Goal: Navigation & Orientation: Understand site structure

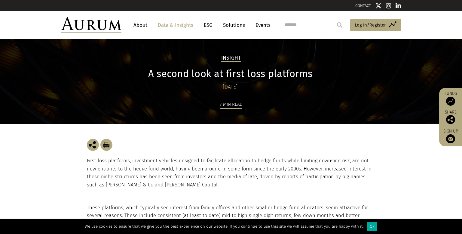
click at [196, 132] on div "First loss platforms, investment vehicles designed to facilitate allocation to …" at bounding box center [231, 164] width 289 height 80
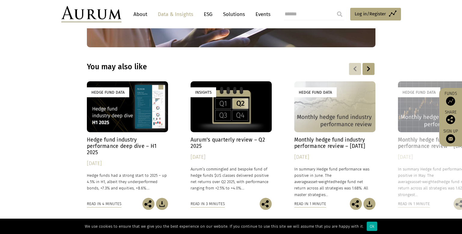
scroll to position [1420, 0]
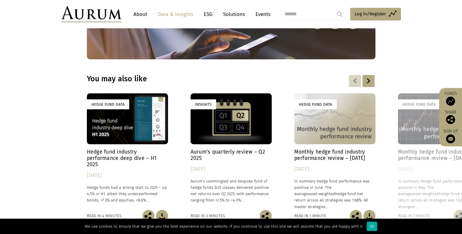
click at [211, 13] on link "ESG" at bounding box center [208, 14] width 15 height 11
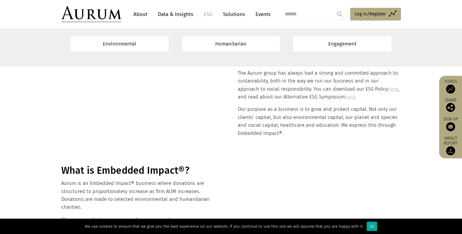
scroll to position [120, 0]
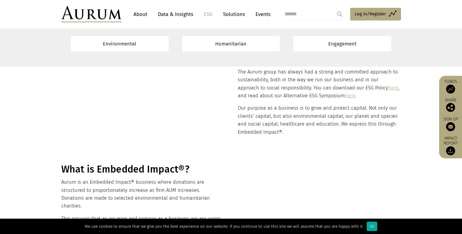
click at [142, 16] on link "About" at bounding box center [141, 14] width 20 height 11
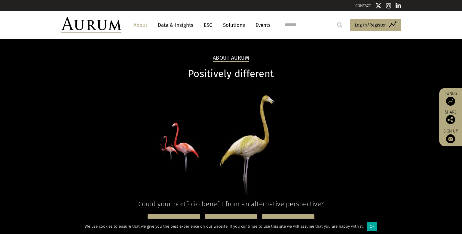
click at [105, 27] on img at bounding box center [91, 25] width 60 height 16
